Goal: Task Accomplishment & Management: Use online tool/utility

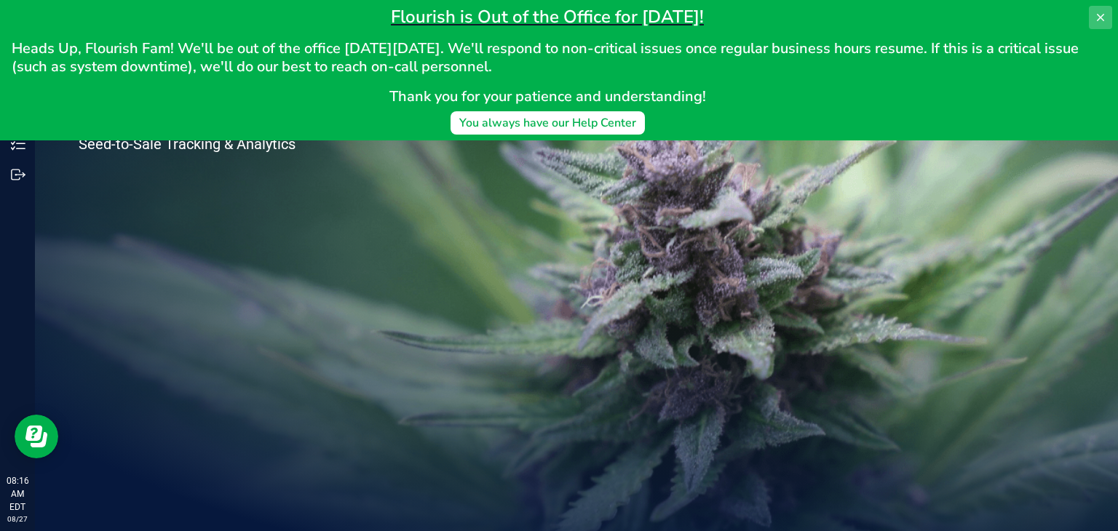
click at [1094, 15] on button at bounding box center [1099, 17] width 23 height 23
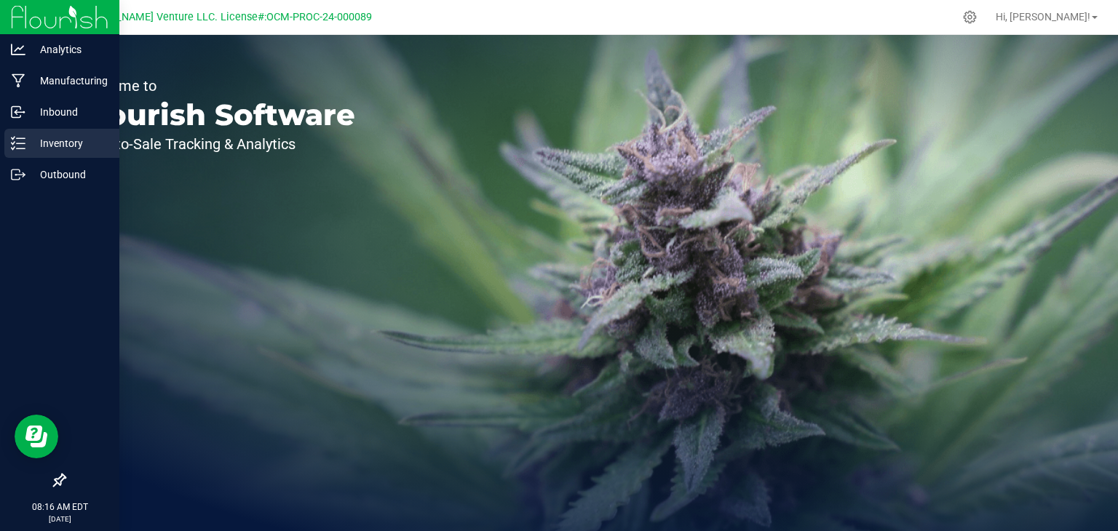
click at [70, 150] on p "Inventory" at bounding box center [68, 143] width 87 height 17
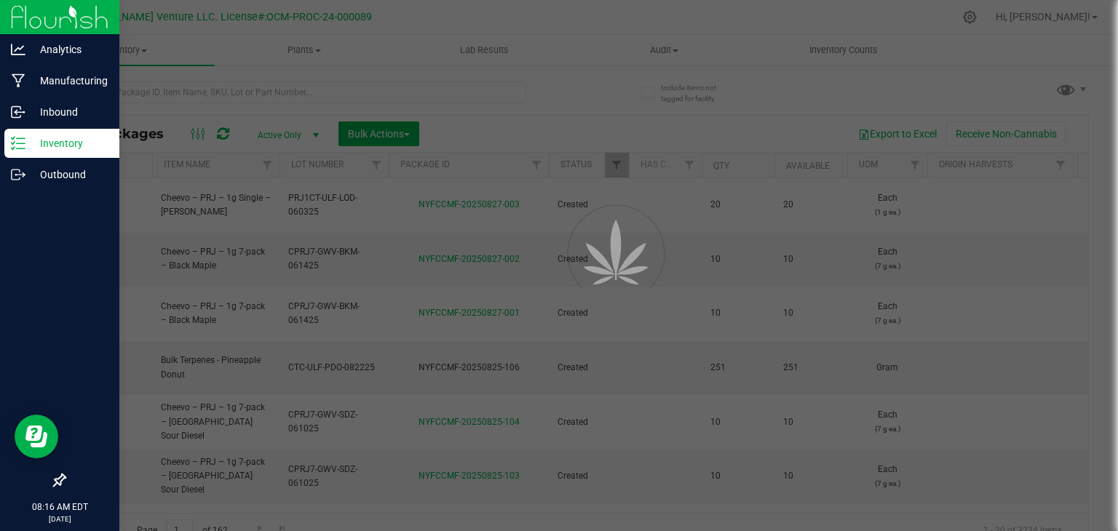
type input "[DATE]"
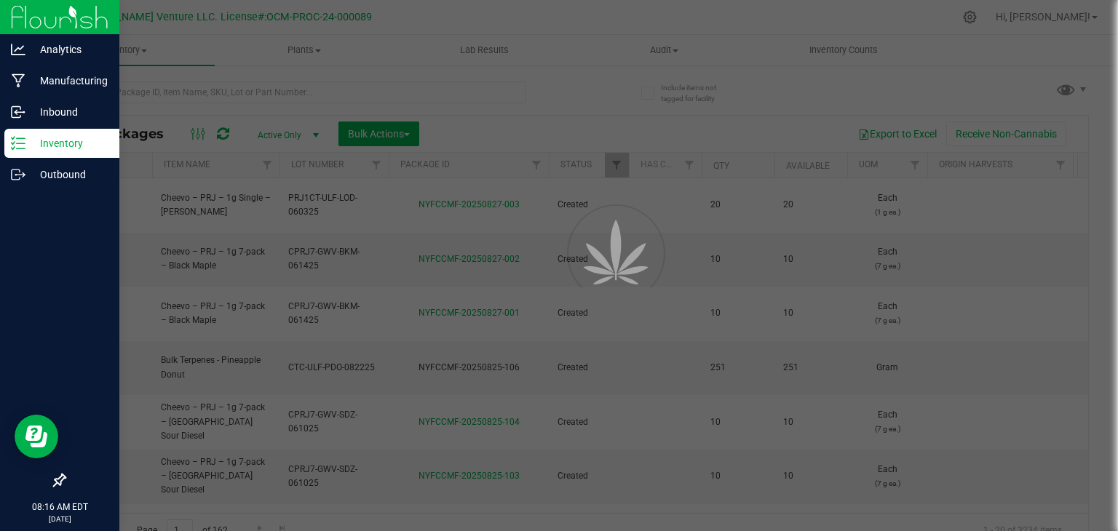
type input "[DATE]"
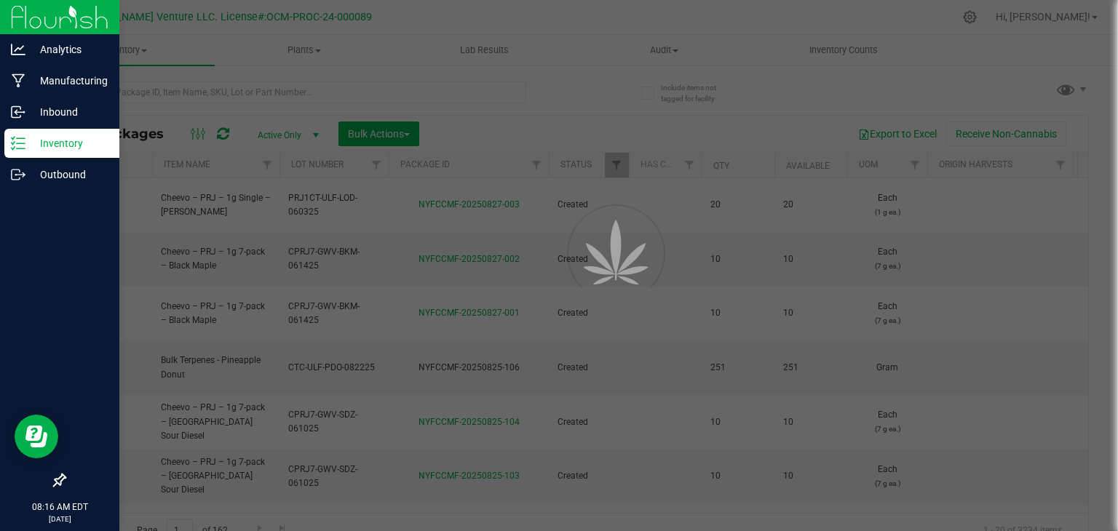
type input "[DATE]"
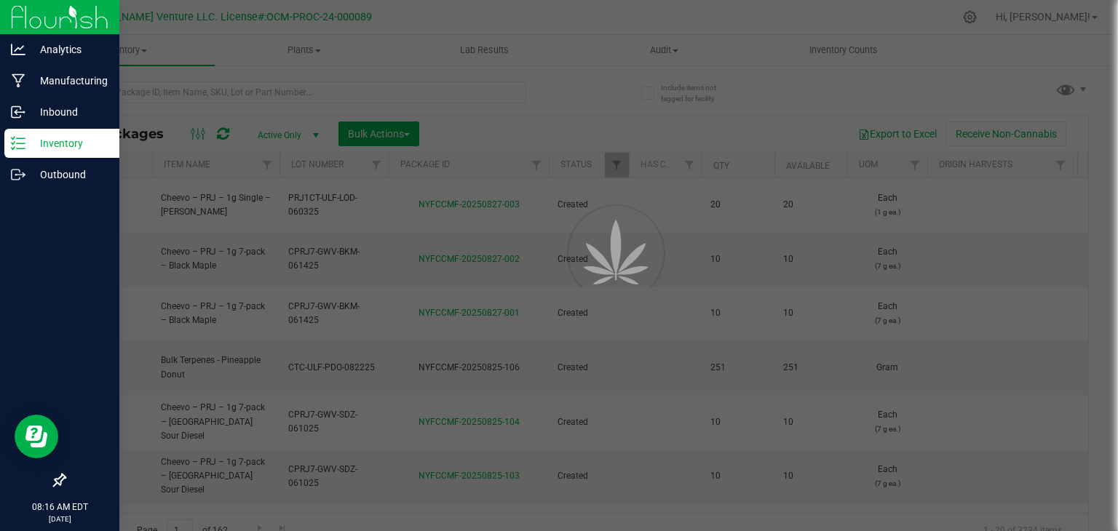
type input "[DATE]"
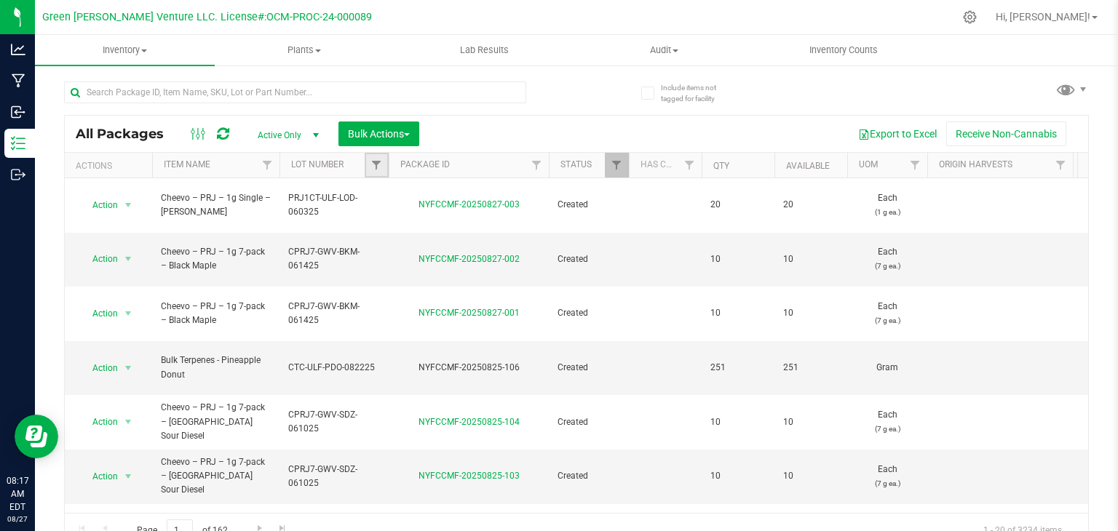
click at [382, 169] on link "Filter" at bounding box center [377, 165] width 24 height 25
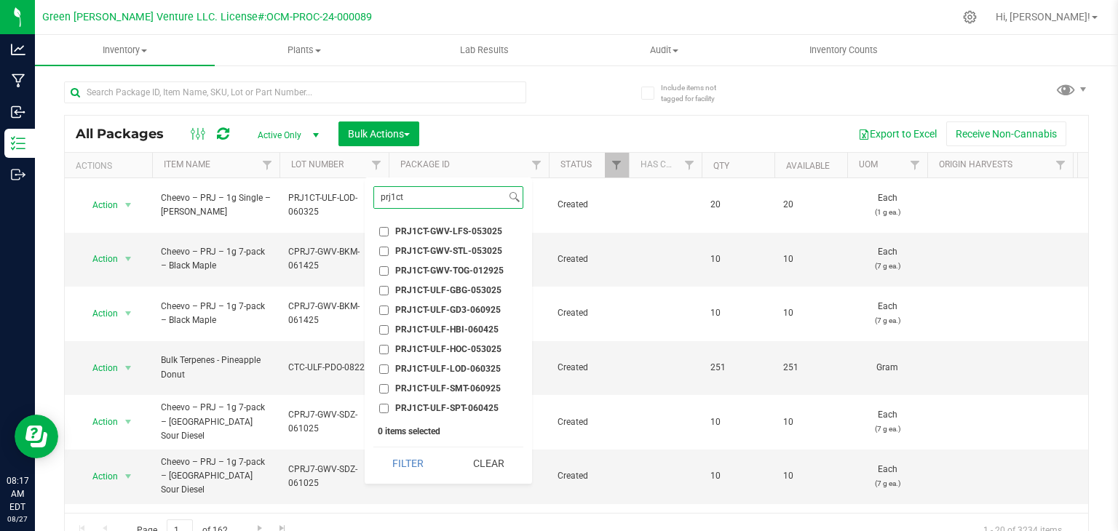
type input "prj1ct"
click at [475, 346] on span "PRJ1CT-ULF-HOC-053025" at bounding box center [448, 349] width 106 height 9
click at [389, 346] on input "PRJ1CT-ULF-HOC-053025" at bounding box center [383, 349] width 9 height 9
checkbox input "true"
click at [425, 474] on button "Filter" at bounding box center [408, 463] width 70 height 32
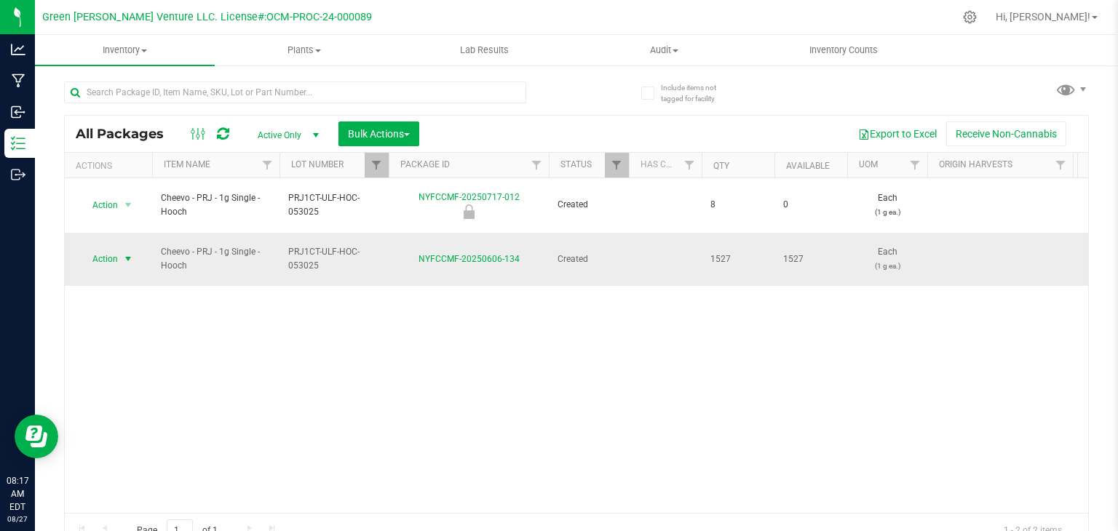
click at [127, 253] on span "select" at bounding box center [128, 259] width 12 height 12
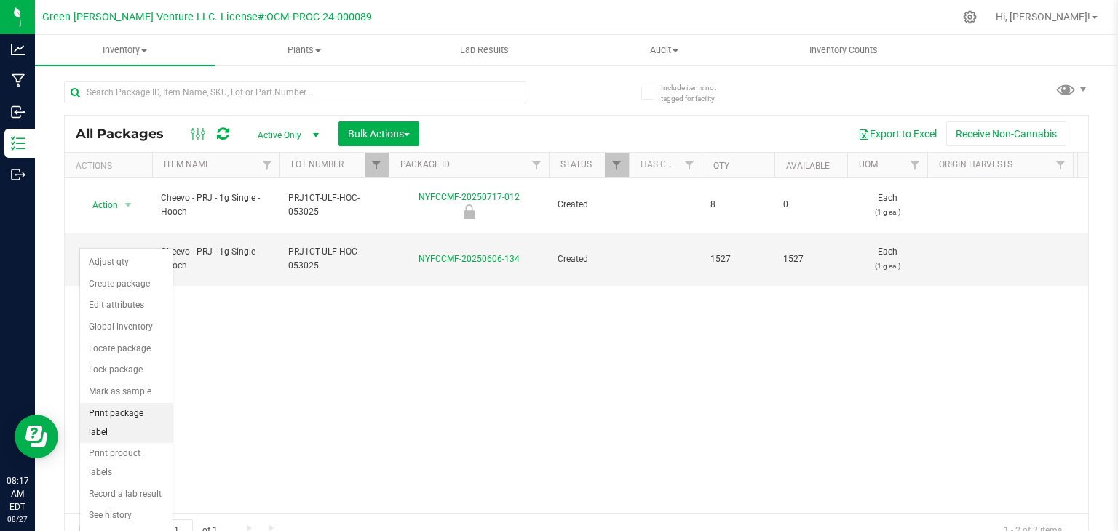
click at [143, 410] on li "Print package label" at bounding box center [126, 423] width 92 height 40
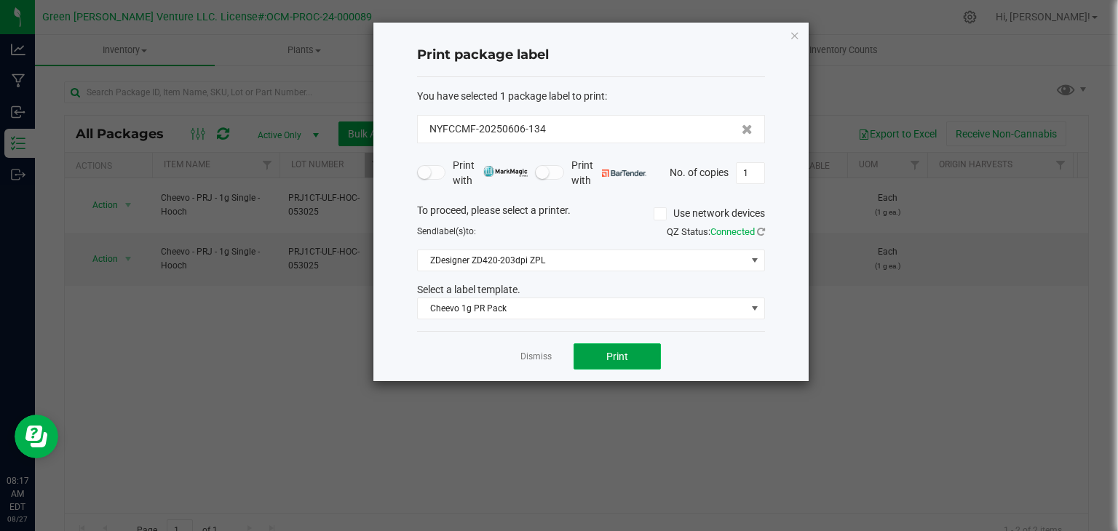
click at [618, 354] on span "Print" at bounding box center [617, 357] width 22 height 12
click at [752, 176] on input "1" at bounding box center [750, 173] width 28 height 20
click at [610, 365] on button "Print" at bounding box center [616, 356] width 87 height 26
click at [753, 170] on input "99" at bounding box center [750, 173] width 28 height 20
type input "100"
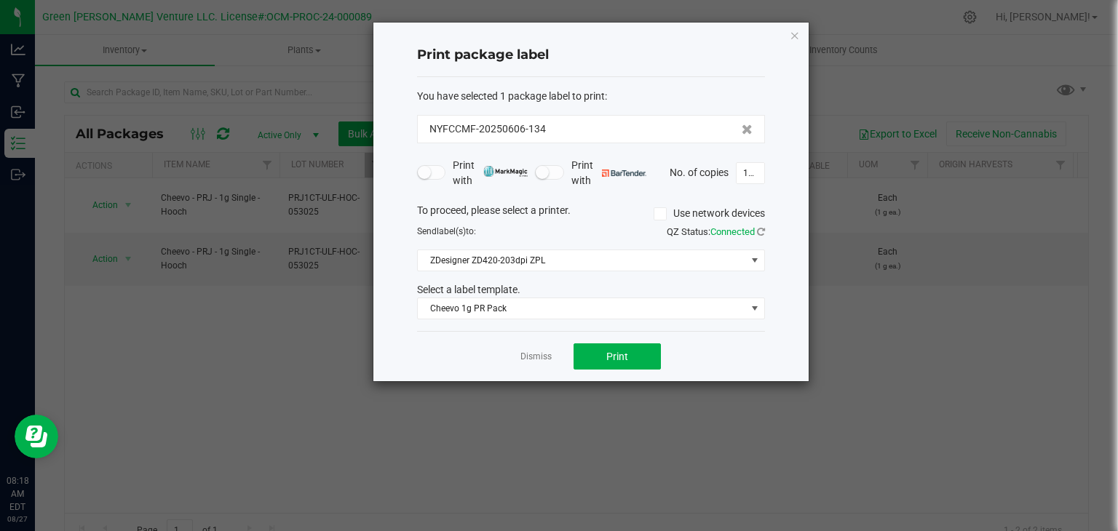
click at [629, 341] on div "Dismiss Print" at bounding box center [591, 356] width 348 height 50
click at [626, 354] on span "Print" at bounding box center [617, 357] width 22 height 12
click at [535, 354] on link "Dismiss" at bounding box center [535, 357] width 31 height 12
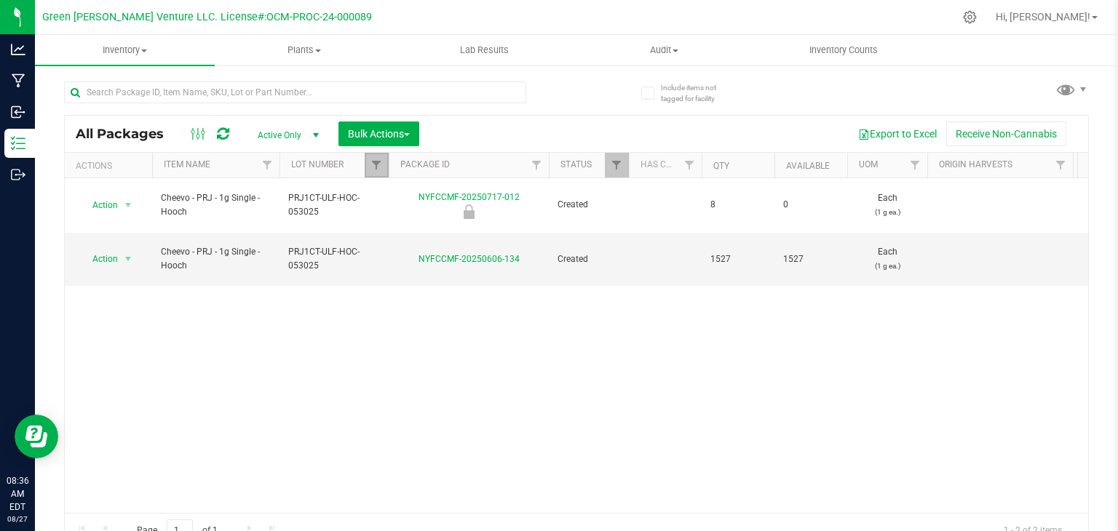
click at [382, 166] on link "Filter" at bounding box center [377, 165] width 24 height 25
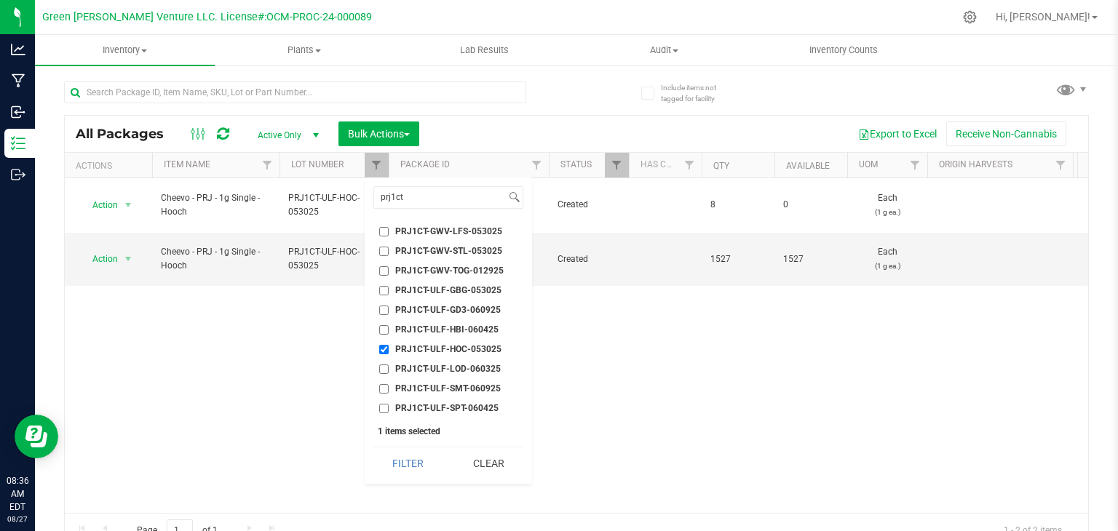
click at [384, 351] on input "PRJ1CT-ULF-HOC-053025" at bounding box center [383, 349] width 9 height 9
checkbox input "false"
click at [464, 287] on span "PRJ1CT-ULF-GBG-053025" at bounding box center [448, 290] width 106 height 9
click at [389, 287] on input "PRJ1CT-ULF-GBG-053025" at bounding box center [383, 290] width 9 height 9
checkbox input "true"
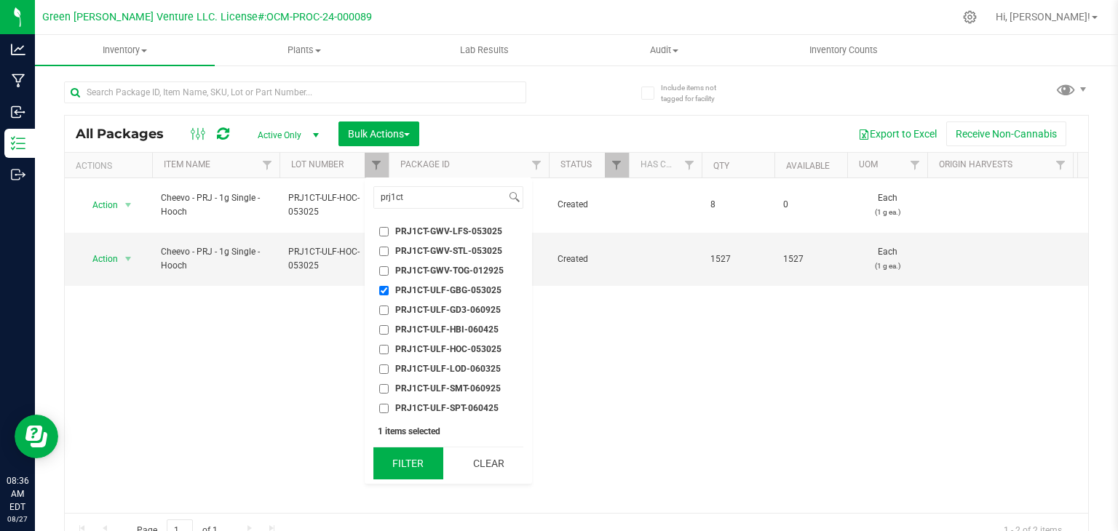
click at [410, 458] on button "Filter" at bounding box center [408, 463] width 70 height 32
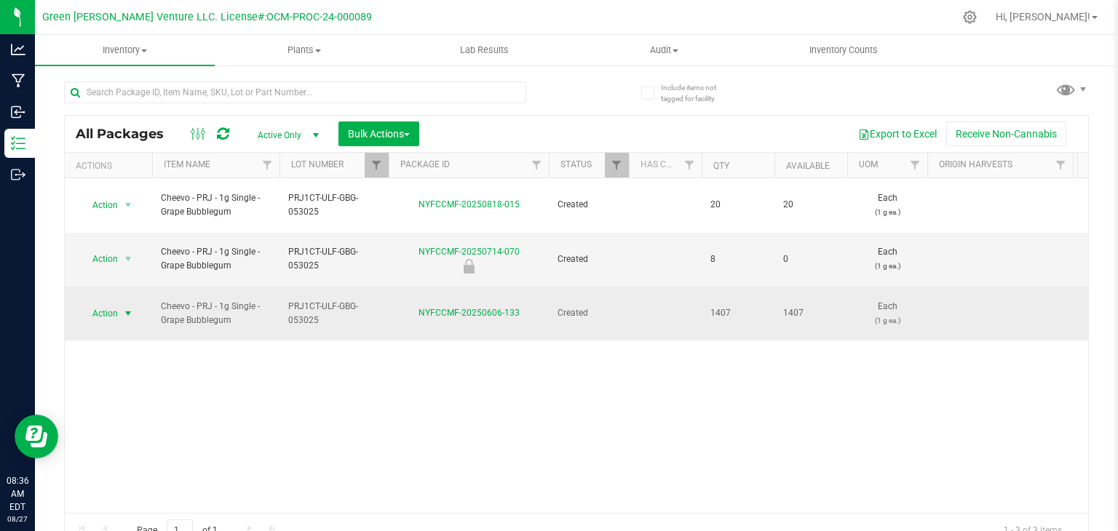
click at [125, 308] on span "select" at bounding box center [128, 314] width 12 height 12
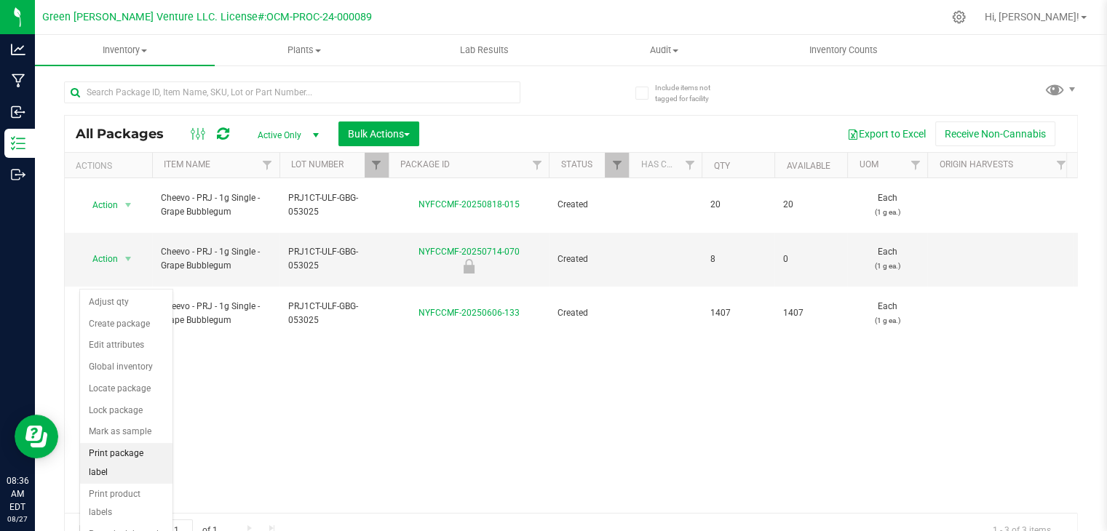
click at [128, 455] on li "Print package label" at bounding box center [126, 463] width 92 height 40
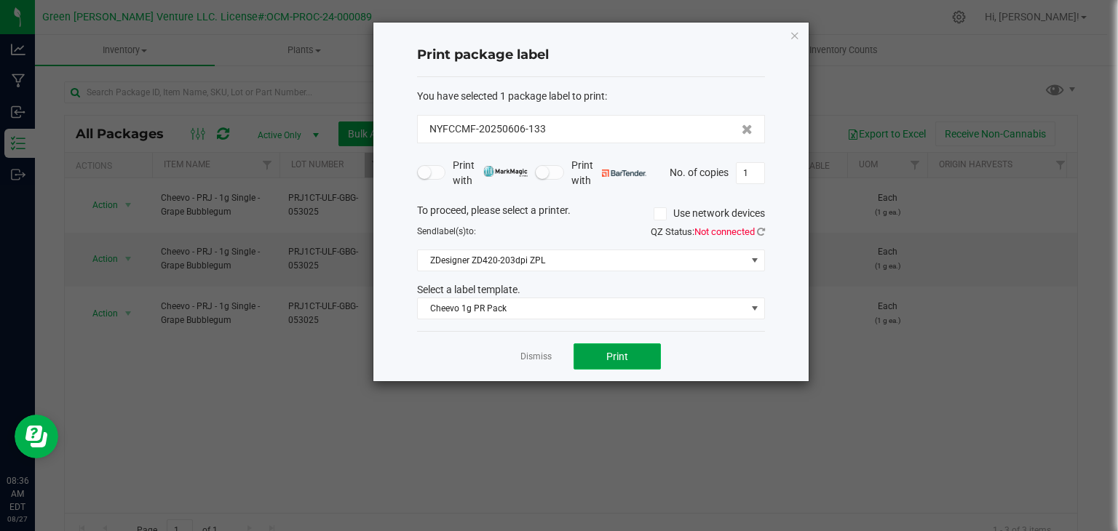
click at [599, 359] on button "Print" at bounding box center [616, 356] width 87 height 26
click at [761, 177] on input "1" at bounding box center [750, 173] width 28 height 20
type input "499"
click at [645, 362] on button "Print" at bounding box center [616, 356] width 87 height 26
click at [528, 355] on link "Dismiss" at bounding box center [535, 357] width 31 height 12
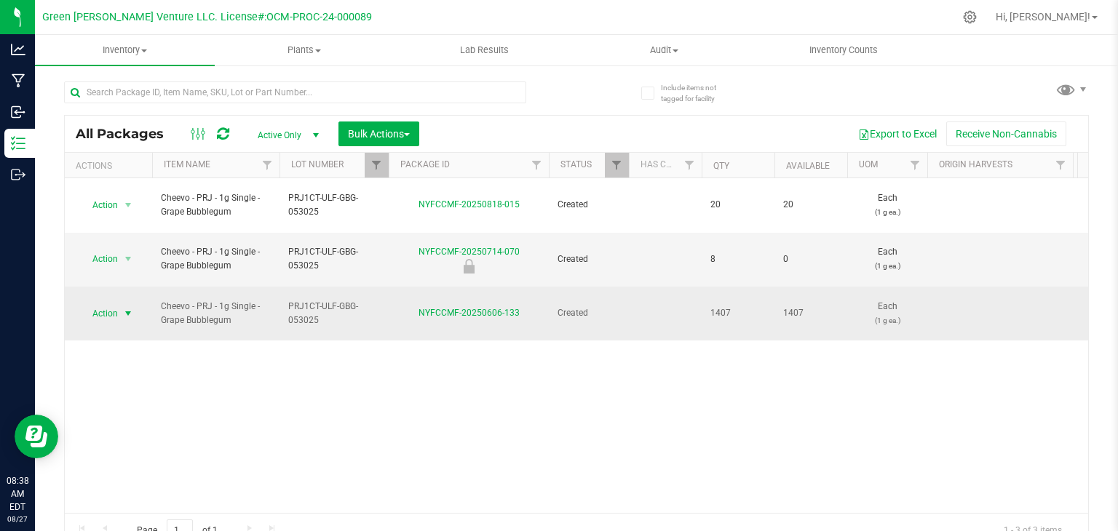
click at [127, 308] on span "select" at bounding box center [128, 314] width 12 height 12
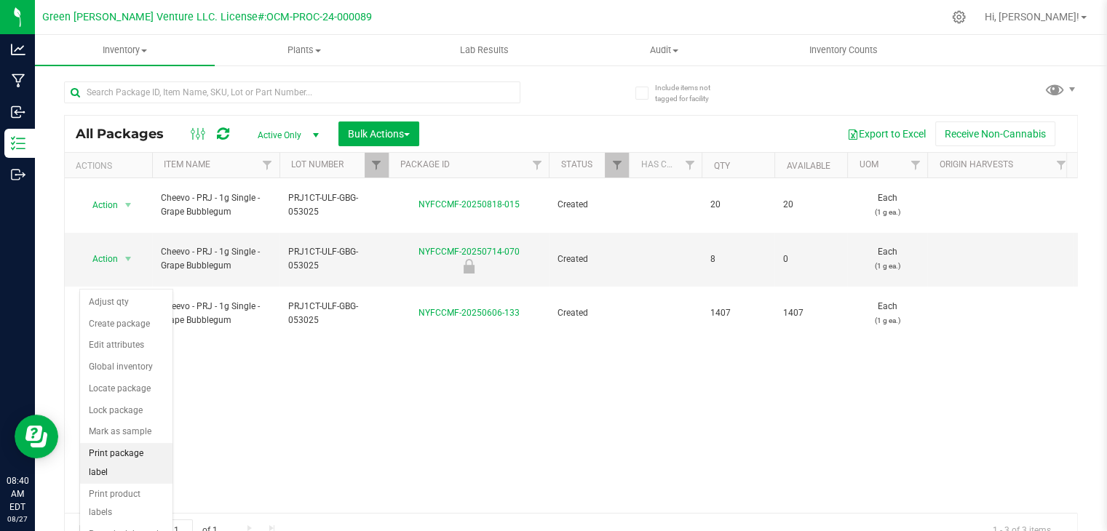
click at [127, 450] on li "Print package label" at bounding box center [126, 463] width 92 height 40
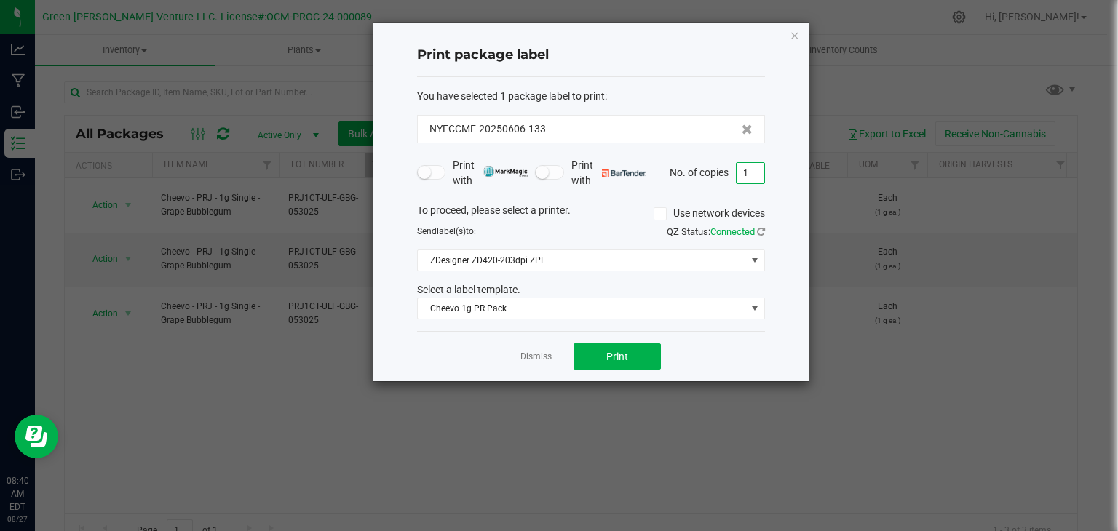
click at [747, 180] on input "1" at bounding box center [750, 173] width 28 height 20
type input "500"
click at [618, 346] on button "Print" at bounding box center [616, 356] width 87 height 26
